Goal: Information Seeking & Learning: Learn about a topic

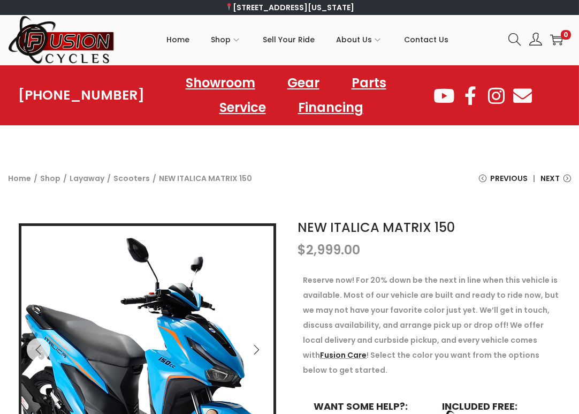
scroll to position [107, 0]
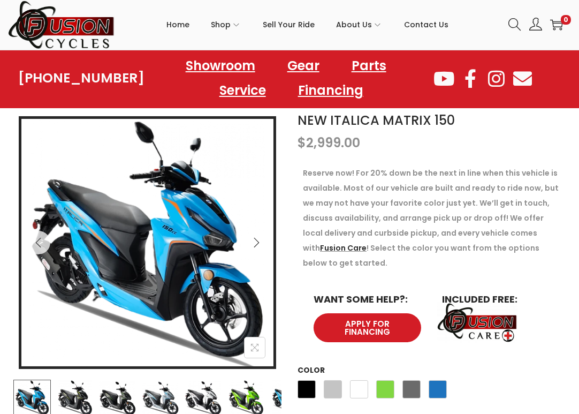
click at [256, 238] on icon "Next" at bounding box center [256, 242] width 11 height 11
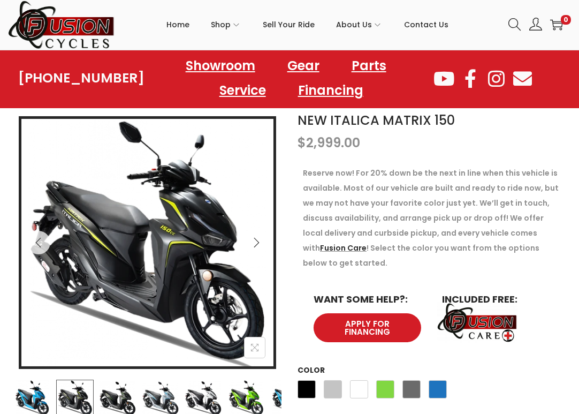
click at [256, 238] on icon "Next" at bounding box center [256, 242] width 11 height 11
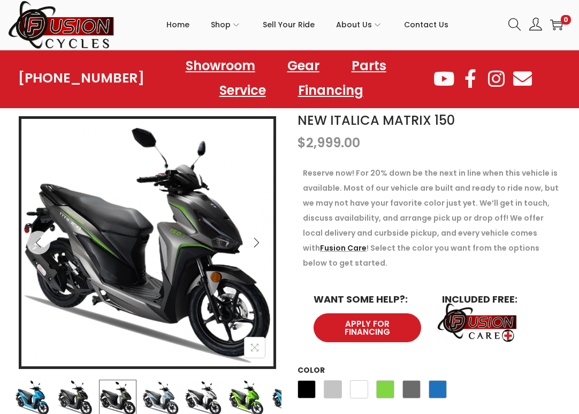
click at [254, 239] on icon "Next" at bounding box center [256, 242] width 11 height 11
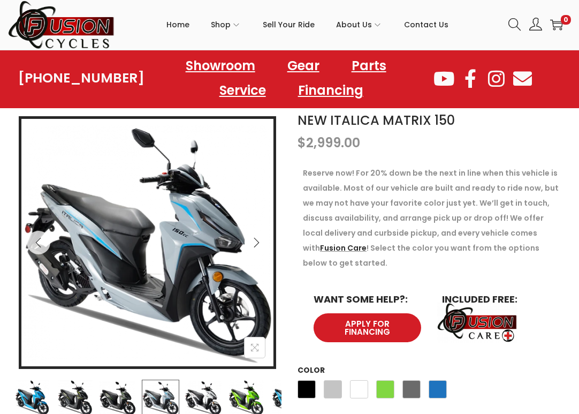
click at [254, 239] on icon "Next" at bounding box center [256, 242] width 11 height 11
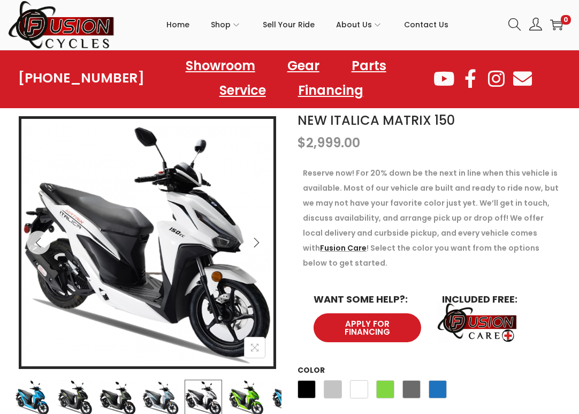
click at [254, 239] on icon "Next" at bounding box center [256, 242] width 11 height 11
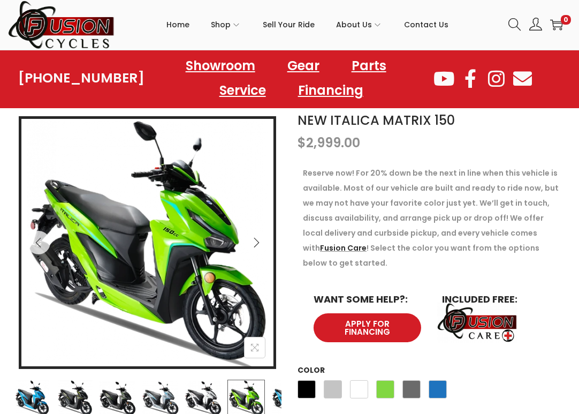
click at [254, 239] on icon "Next" at bounding box center [256, 242] width 11 height 11
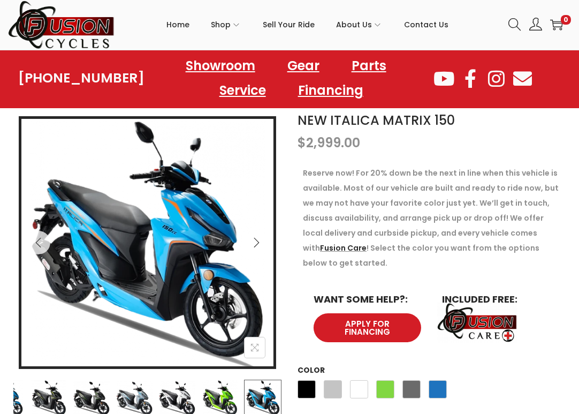
drag, startPoint x: 250, startPoint y: 241, endPoint x: 284, endPoint y: 290, distance: 59.2
click at [284, 290] on div "NEW ITALICA MATRIX 150 $ 2,999.00 Reserve now! For 20% down be the next in line…" at bounding box center [289, 301] width 568 height 380
click at [256, 247] on icon "Next" at bounding box center [256, 242] width 11 height 11
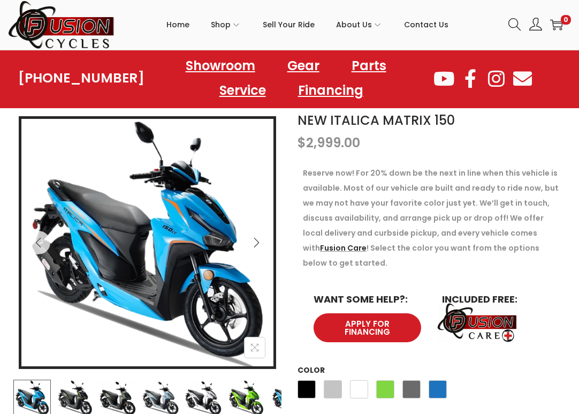
click at [256, 247] on icon "Next" at bounding box center [256, 242] width 11 height 11
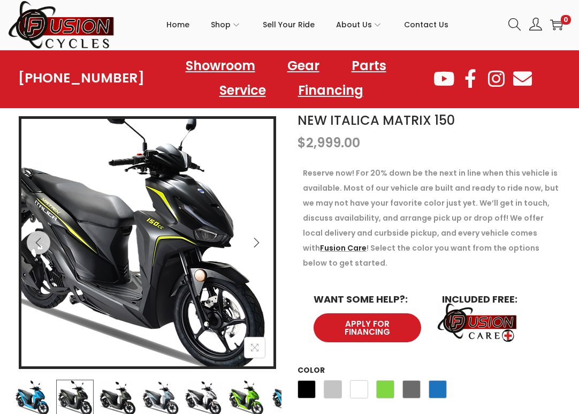
click at [260, 296] on img at bounding box center [126, 235] width 300 height 300
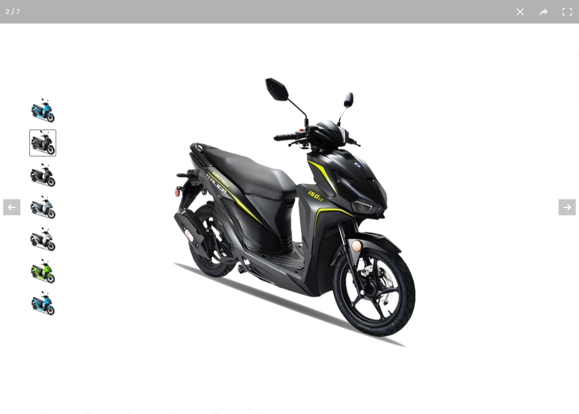
click at [341, 270] on img at bounding box center [289, 207] width 273 height 287
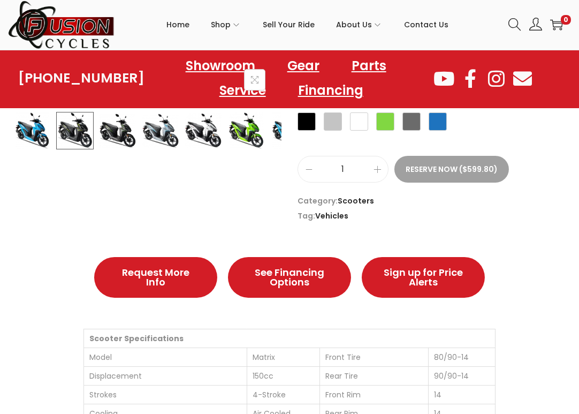
scroll to position [268, 0]
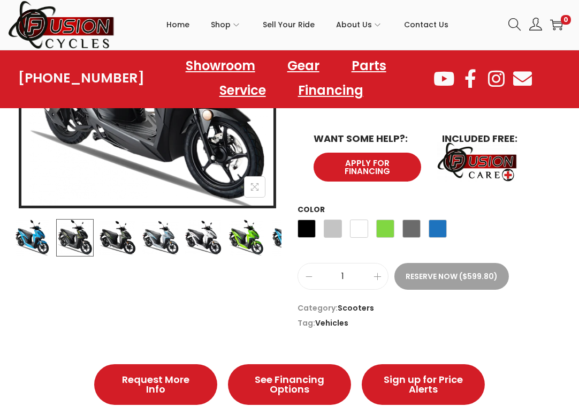
click at [128, 241] on img at bounding box center [117, 237] width 37 height 37
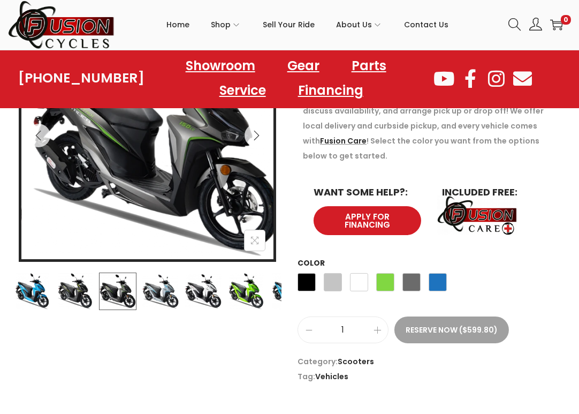
scroll to position [161, 0]
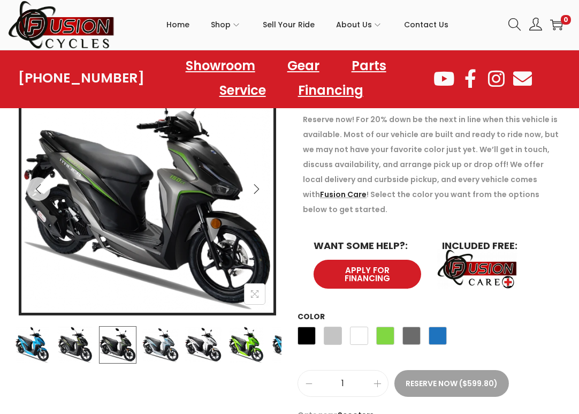
click at [92, 334] on img at bounding box center [74, 344] width 37 height 37
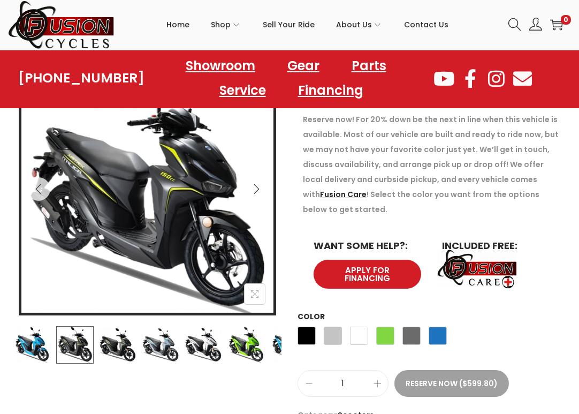
click at [48, 339] on img at bounding box center [31, 344] width 37 height 37
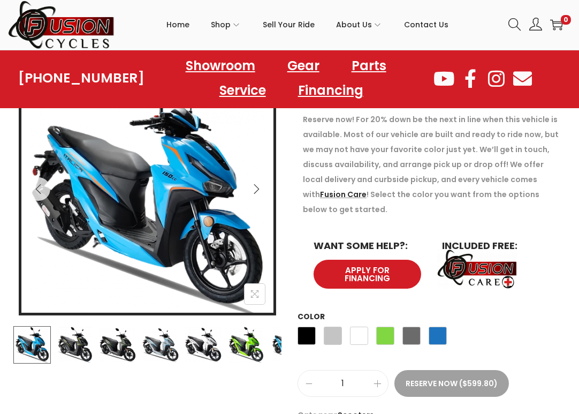
click at [27, 338] on img at bounding box center [31, 344] width 37 height 37
click at [16, 337] on img at bounding box center [31, 344] width 37 height 37
click at [126, 337] on img at bounding box center [117, 344] width 37 height 37
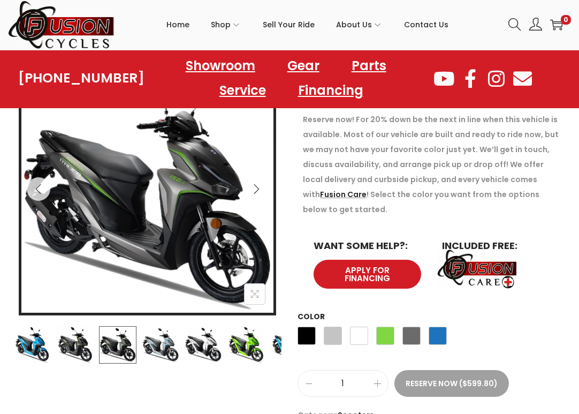
click at [173, 343] on img at bounding box center [160, 344] width 37 height 37
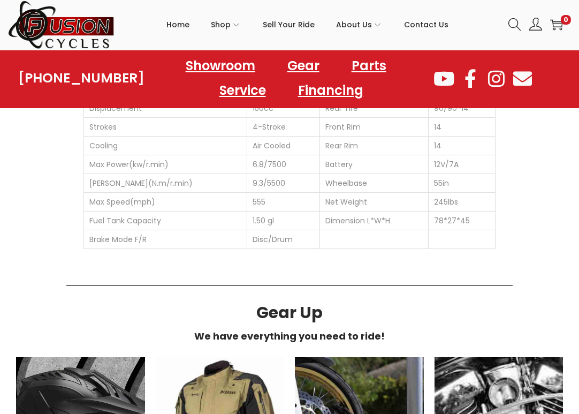
scroll to position [535, 0]
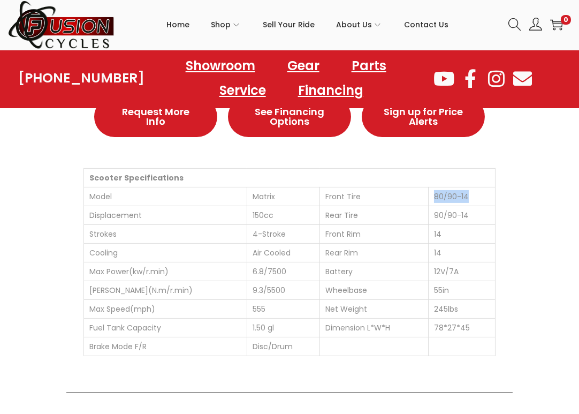
drag, startPoint x: 479, startPoint y: 196, endPoint x: 432, endPoint y: 197, distance: 47.6
click at [432, 197] on td "80/90-14" at bounding box center [461, 196] width 67 height 19
drag, startPoint x: 472, startPoint y: 211, endPoint x: 431, endPoint y: 212, distance: 40.7
click at [431, 212] on td "90/90-14" at bounding box center [461, 215] width 67 height 19
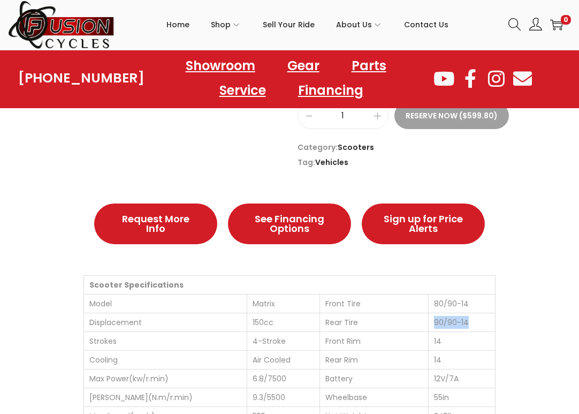
scroll to position [482, 0]
